Goal: Find specific page/section: Find specific page/section

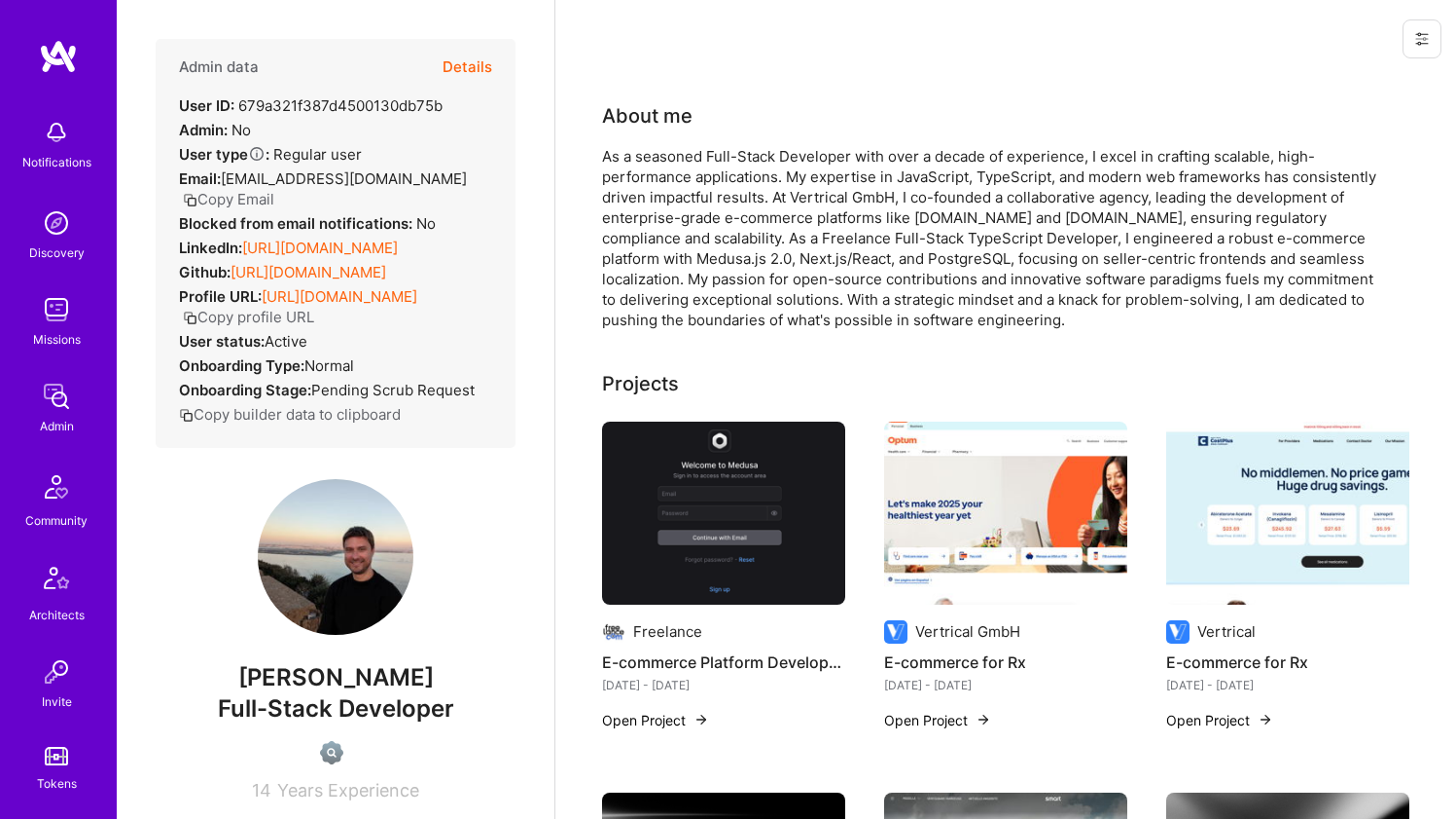
click at [670, 666] on h4 "E-commerce Platform Development" at bounding box center [724, 662] width 243 height 25
click at [367, 257] on link "https://linkedin.com/in/markojakic" at bounding box center [319, 247] width 156 height 19
click at [354, 281] on link "https://github.com/mk0y" at bounding box center [307, 271] width 156 height 19
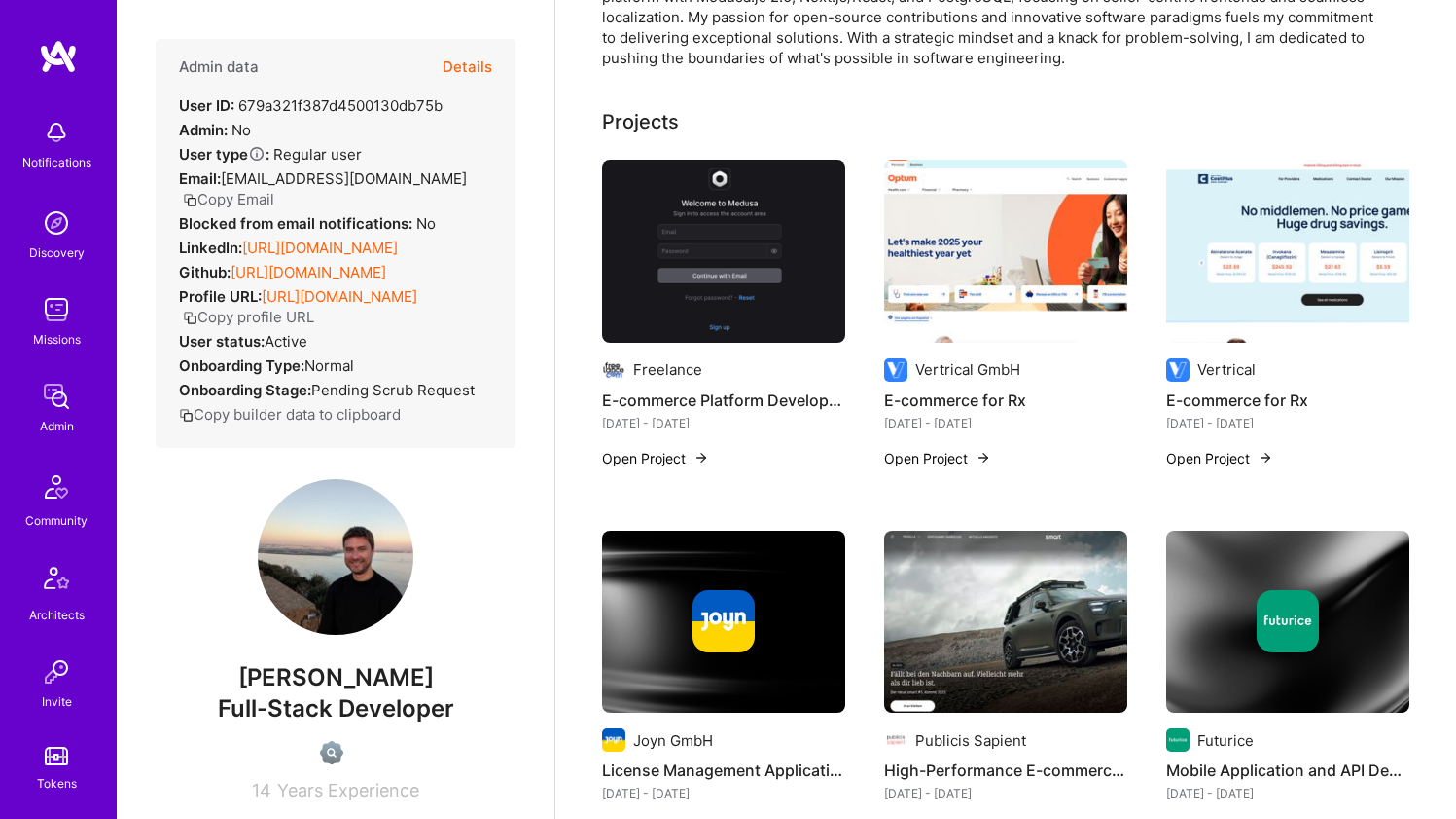
scroll to position [140, 0]
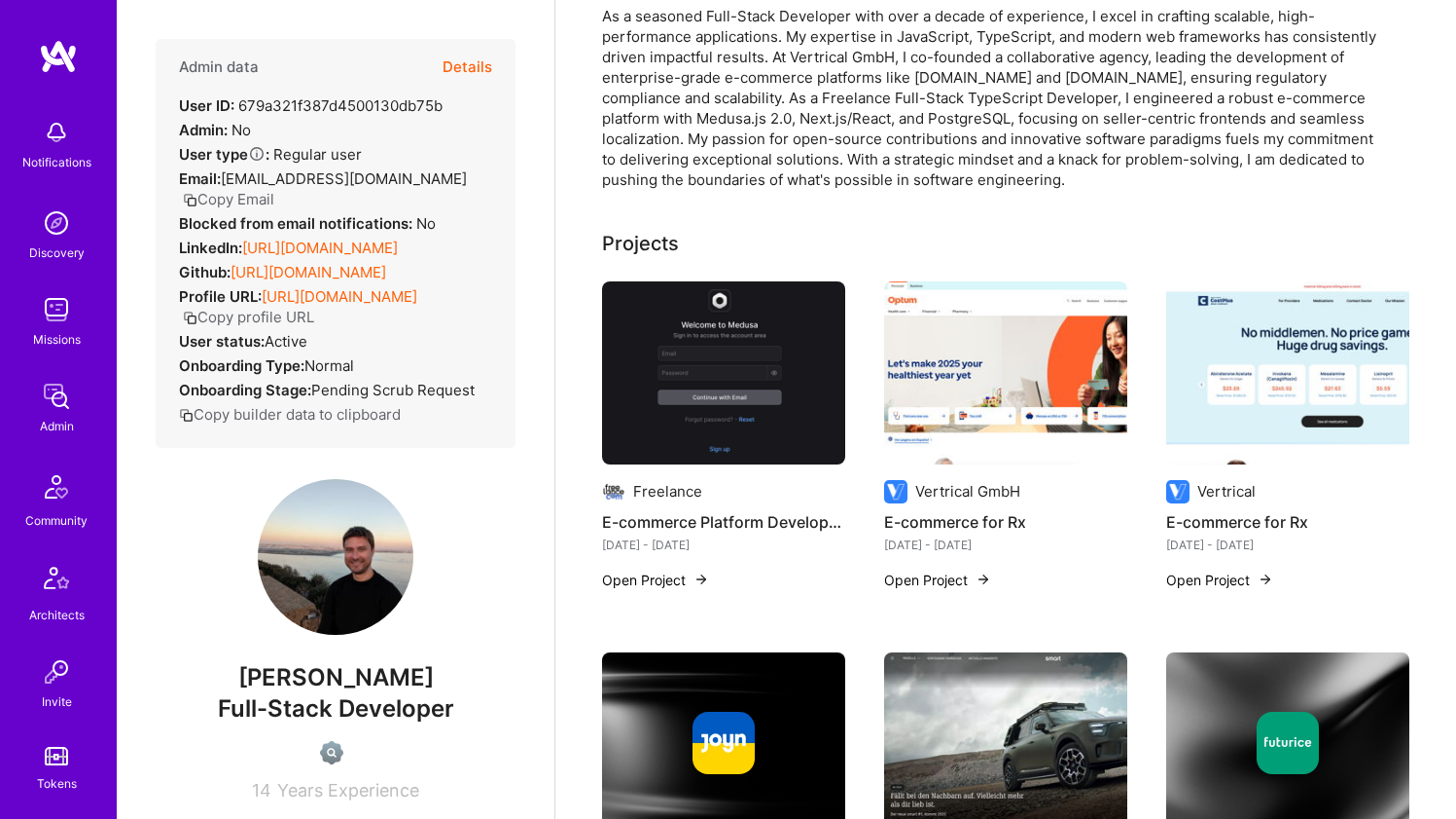
click at [665, 382] on img at bounding box center [724, 372] width 243 height 183
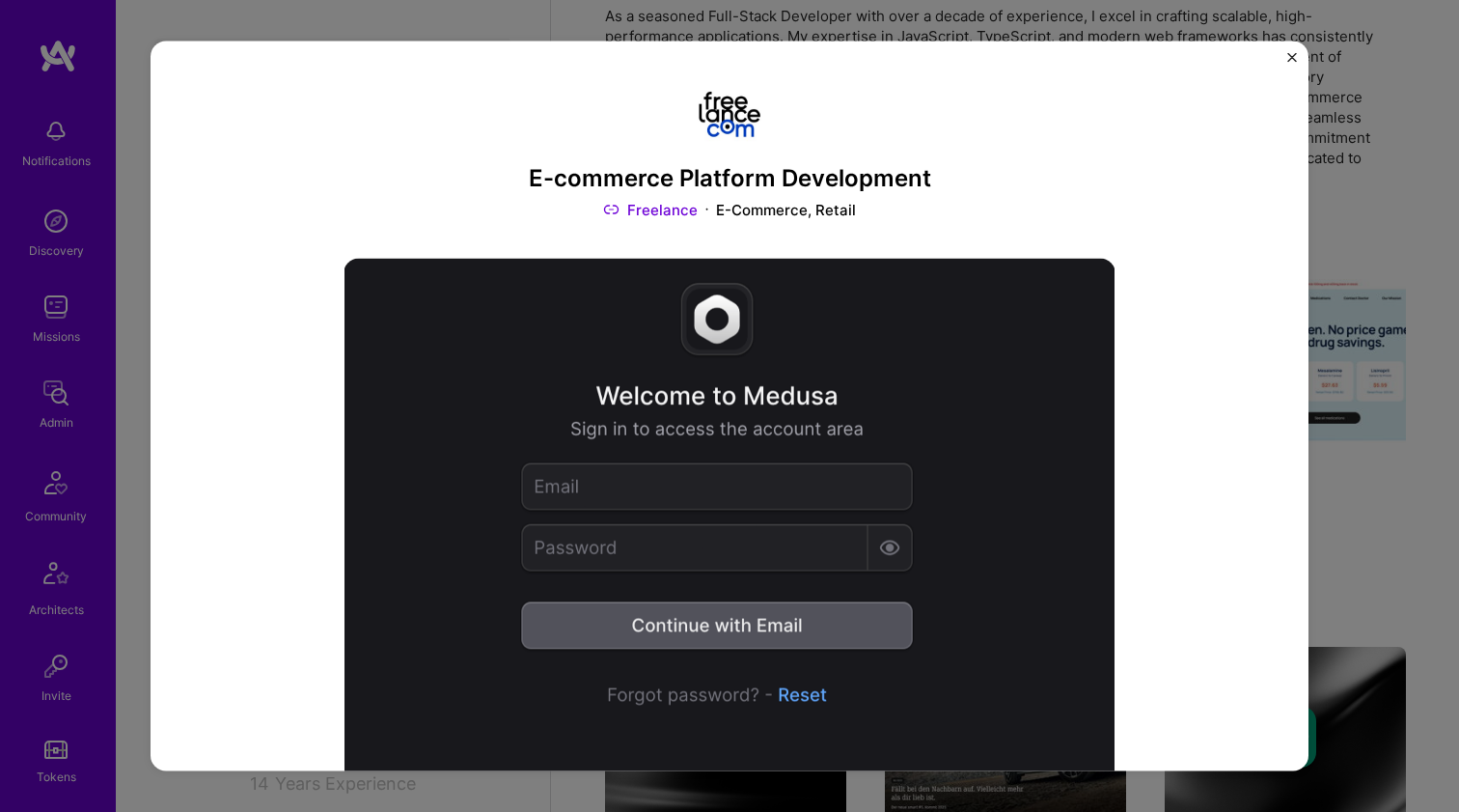
click at [1406, 116] on div "E-commerce Platform Development Freelance E-Commerce, Retail Role Full-Stack Ty…" at bounding box center [730, 406] width 1459 height 812
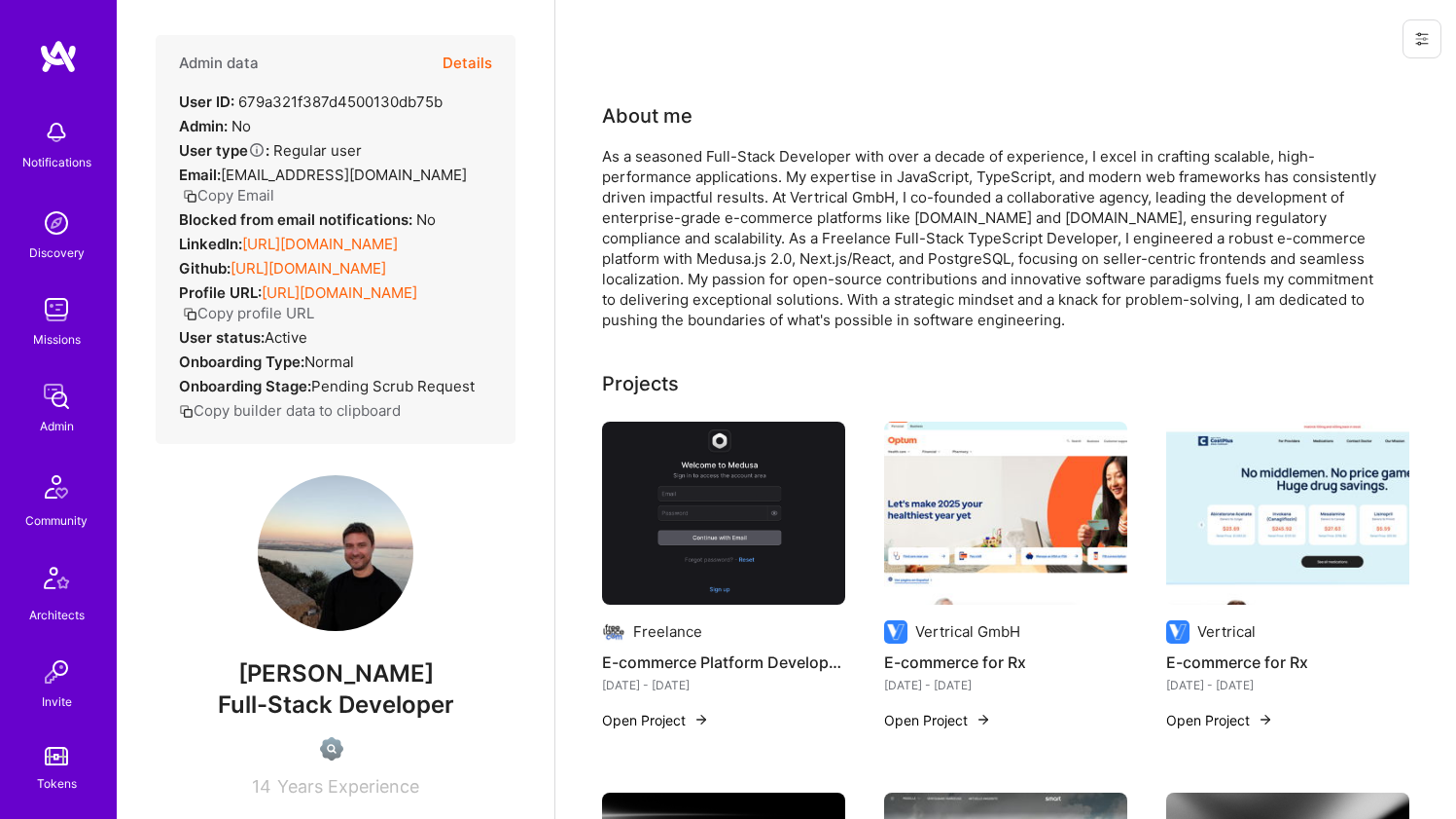
scroll to position [36, 0]
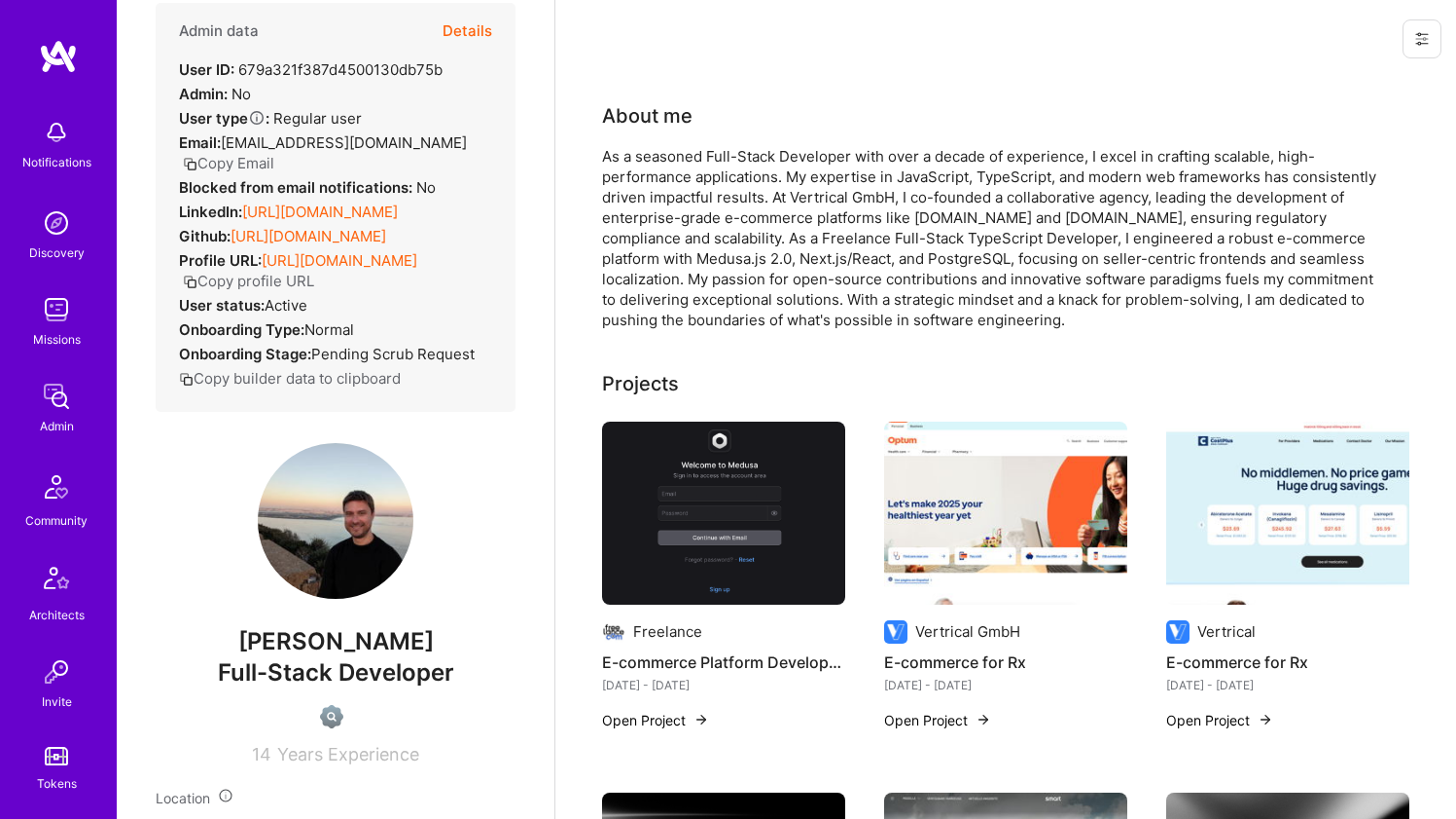
click at [295, 656] on span "Marko Jakic" at bounding box center [336, 642] width 360 height 29
copy span "Marko"
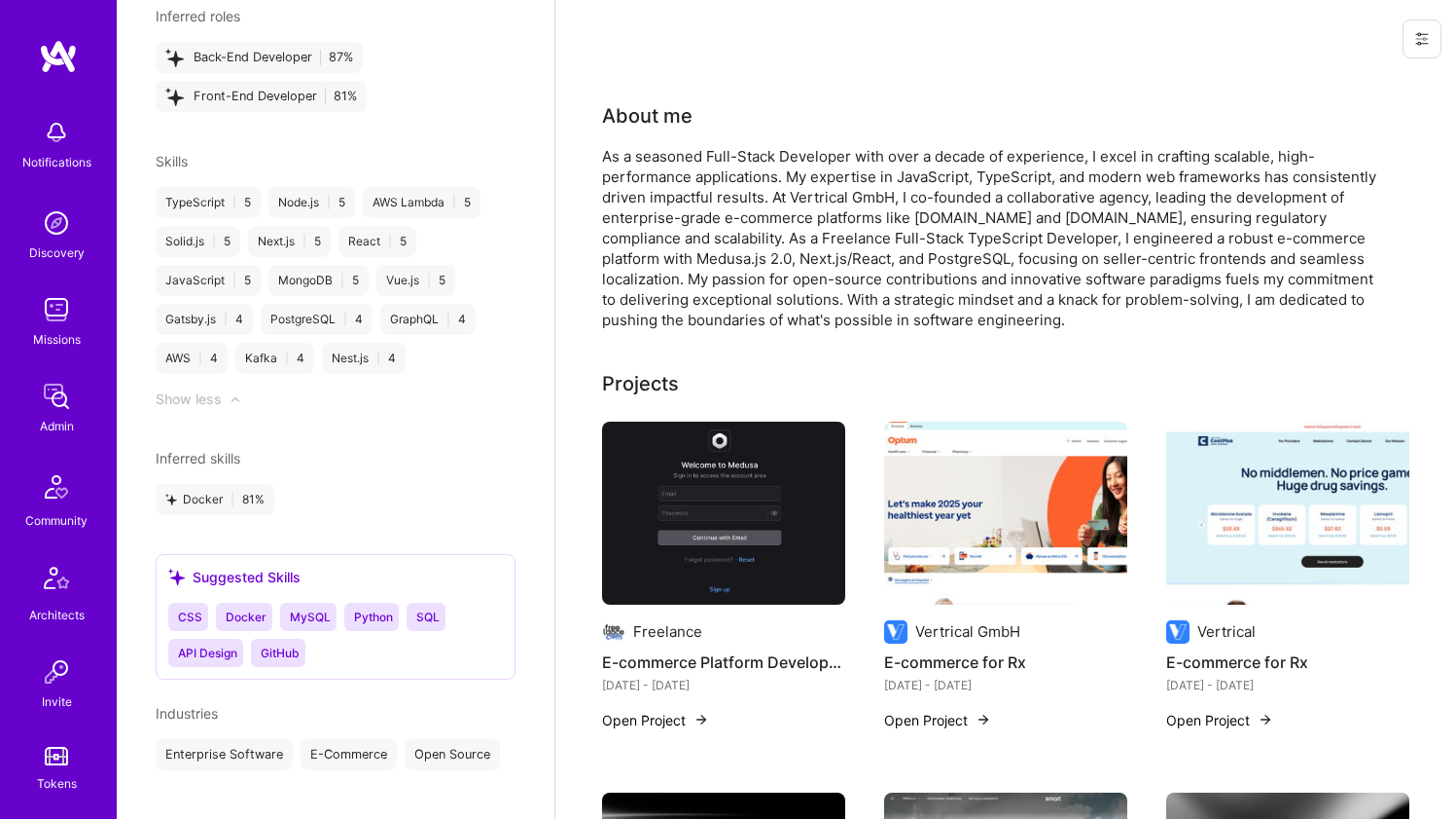
scroll to position [634, 0]
